Goal: Complete application form

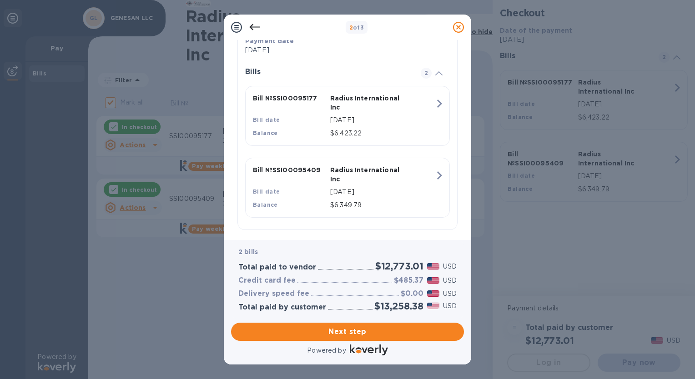
scroll to position [189, 0]
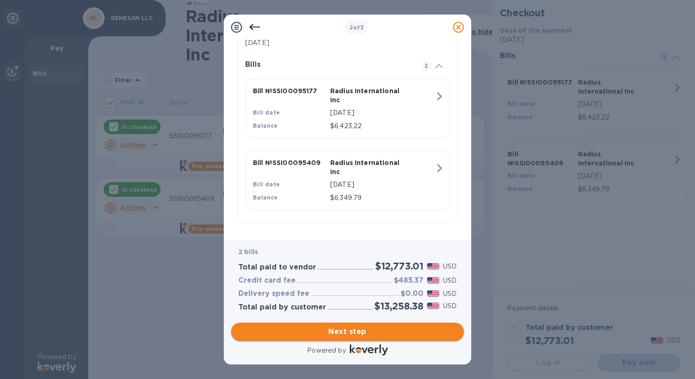
click at [335, 328] on span "Next step" at bounding box center [347, 332] width 218 height 11
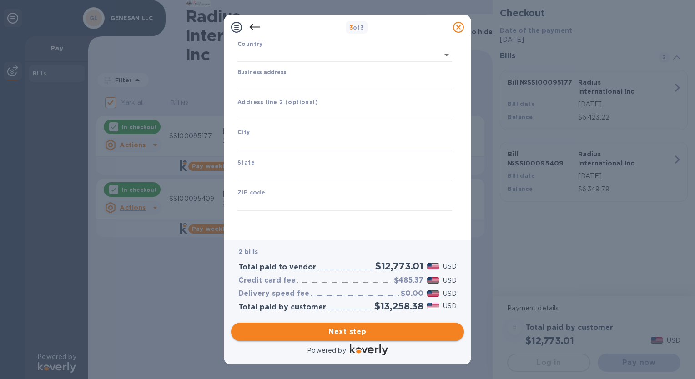
type input "[GEOGRAPHIC_DATA]"
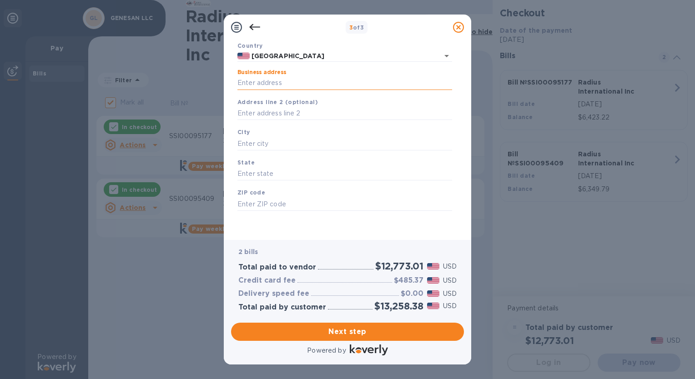
click at [267, 83] on input "Business address" at bounding box center [344, 83] width 215 height 14
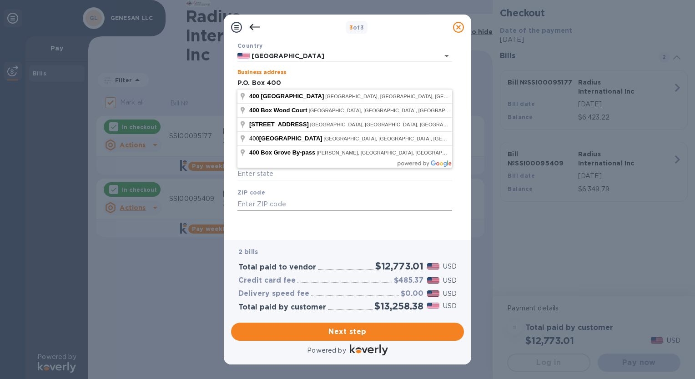
type input "P.O. Box 400"
click at [264, 207] on input "text" at bounding box center [344, 204] width 215 height 14
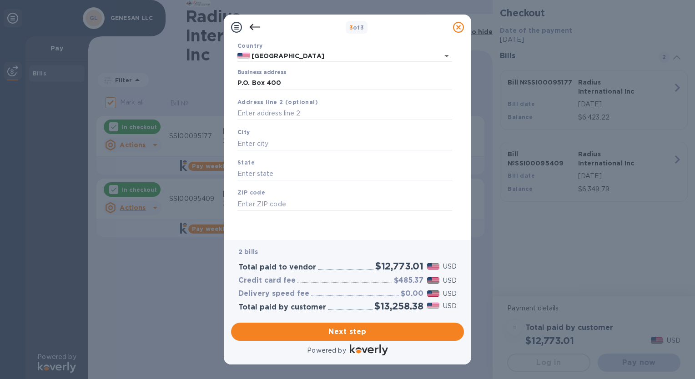
click at [262, 134] on div "City" at bounding box center [345, 139] width 222 height 30
click at [258, 144] on input "text" at bounding box center [344, 144] width 215 height 14
type input "[PERSON_NAME]"
type input "ME"
click at [283, 201] on input "text" at bounding box center [344, 204] width 215 height 14
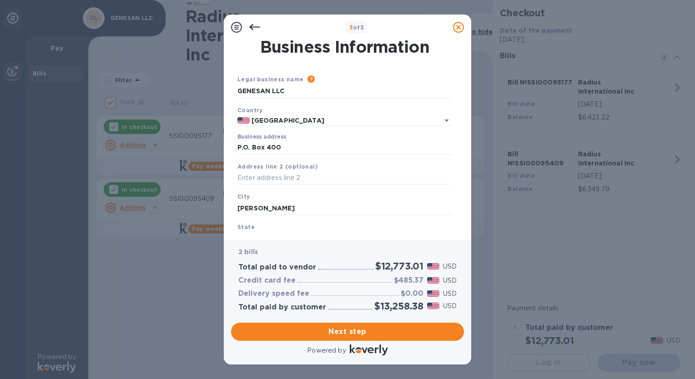
scroll to position [0, 0]
type input "04038"
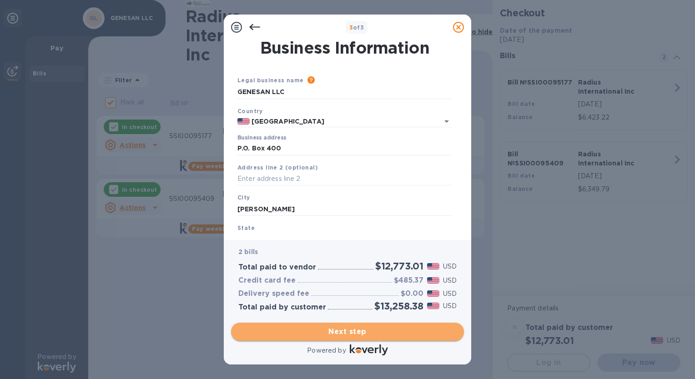
click at [368, 332] on span "Next step" at bounding box center [347, 332] width 218 height 11
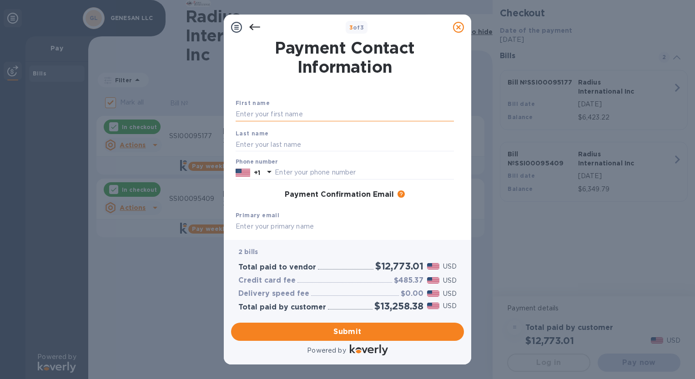
click at [298, 111] on input "text" at bounding box center [345, 115] width 218 height 14
type input "[PERSON_NAME]"
click at [272, 142] on input "text" at bounding box center [345, 145] width 218 height 14
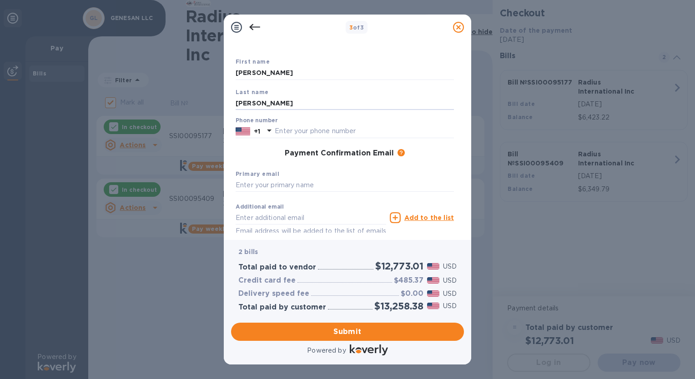
scroll to position [87, 0]
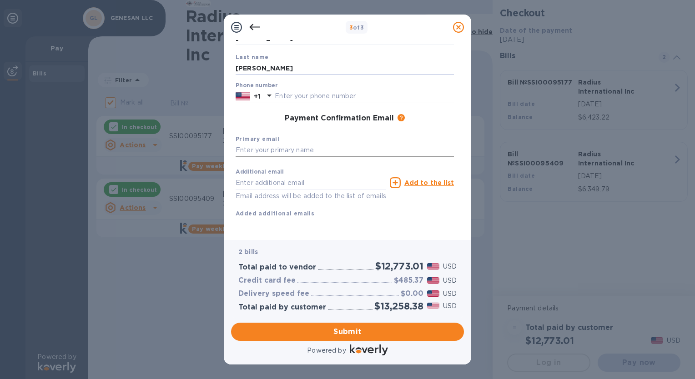
type input "[PERSON_NAME]"
click at [286, 144] on input "text" at bounding box center [345, 151] width 218 height 14
type input "[PERSON_NAME][EMAIL_ADDRESS][DOMAIN_NAME]"
click at [349, 327] on span "Submit" at bounding box center [347, 332] width 218 height 11
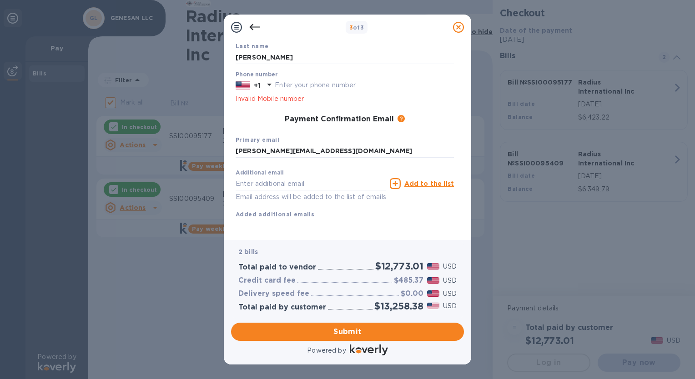
click at [298, 83] on input "text" at bounding box center [364, 86] width 179 height 14
type input "2074159885"
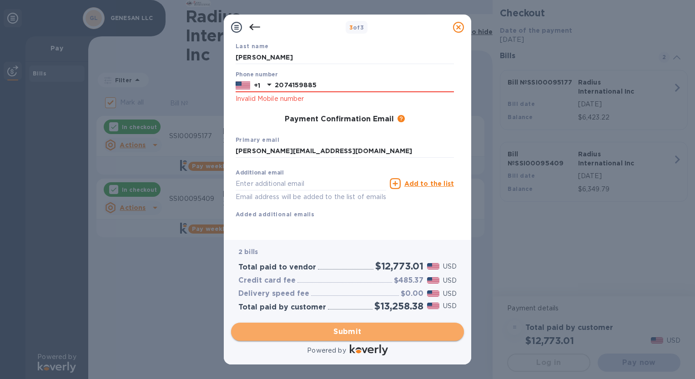
click at [344, 329] on span "Submit" at bounding box center [347, 332] width 218 height 11
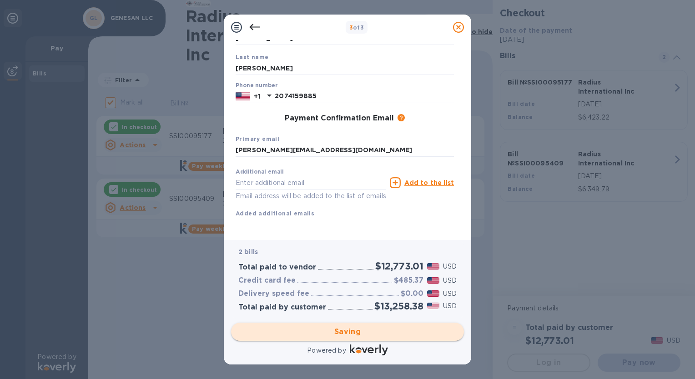
checkbox input "false"
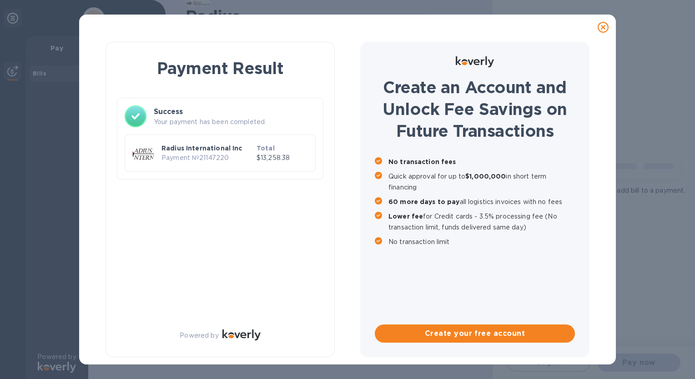
scroll to position [0, 0]
